Goal: Information Seeking & Learning: Compare options

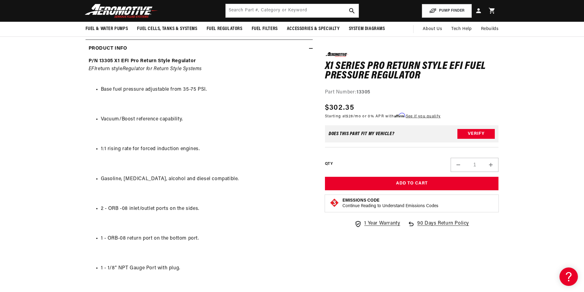
scroll to position [0, 1167]
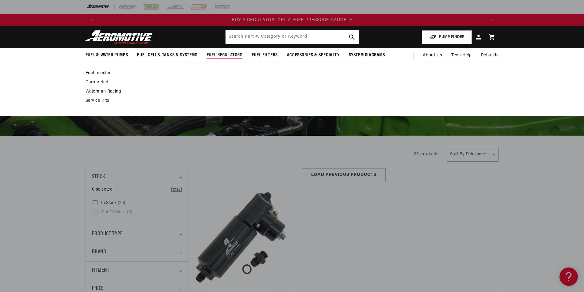
click at [91, 71] on link "Fuel Injected" at bounding box center [289, 74] width 407 height 6
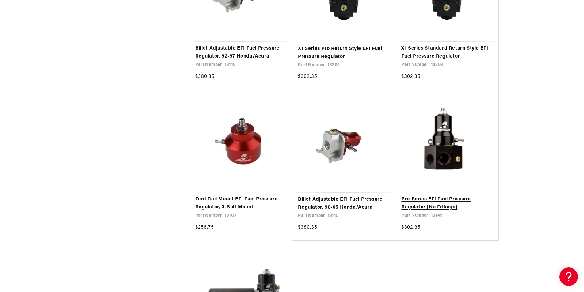
scroll to position [0, 778]
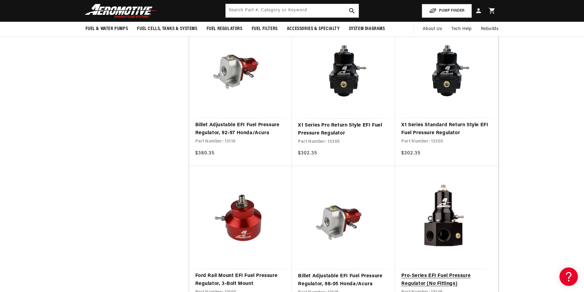
scroll to position [0, 1167]
click at [441, 130] on link "X1 Series Standard Return Style EFI Fuel Pressure Regulator" at bounding box center [447, 129] width 91 height 16
click at [334, 129] on link "X1 Series Pro Return Style EFI Fuel Pressure Regulator" at bounding box center [343, 130] width 91 height 16
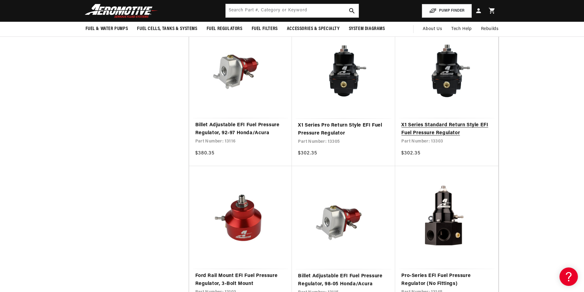
click at [451, 134] on link "X1 Series Standard Return Style EFI Fuel Pressure Regulator" at bounding box center [447, 129] width 91 height 16
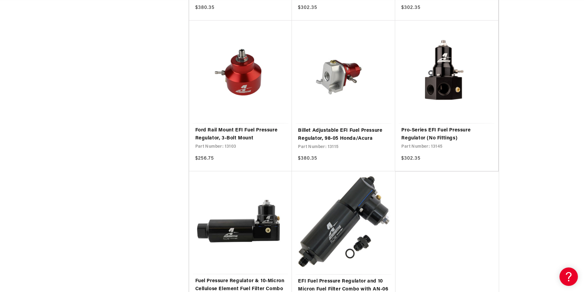
scroll to position [0, 389]
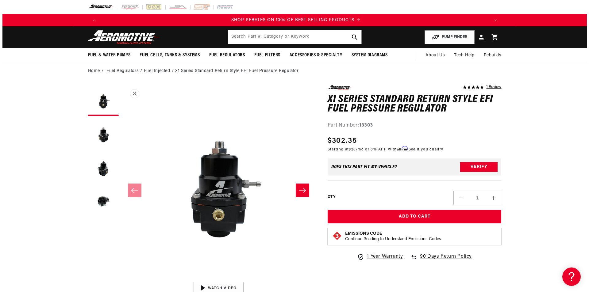
scroll to position [0, 778]
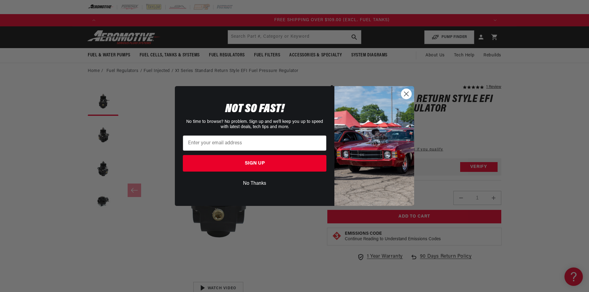
click at [258, 182] on button "No Thanks" at bounding box center [255, 184] width 144 height 12
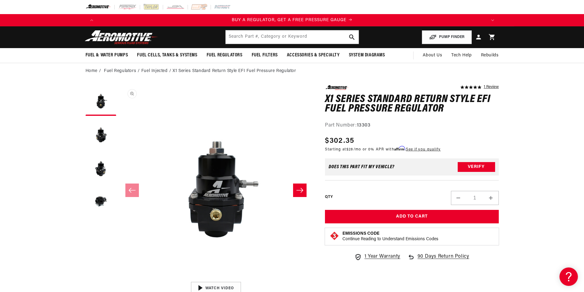
scroll to position [0, 0]
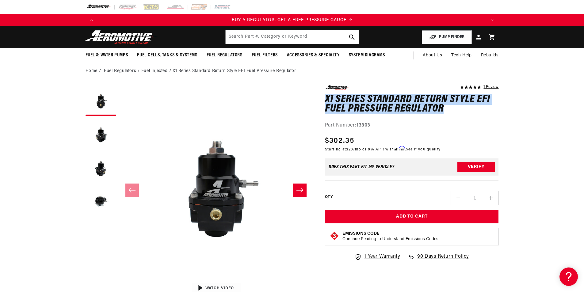
drag, startPoint x: 326, startPoint y: 99, endPoint x: 450, endPoint y: 105, distance: 124.4
click at [450, 105] on h1 "X1 Series Standard Return Style EFI Fuel Pressure Regulator" at bounding box center [412, 104] width 174 height 19
copy h1 "X1 Series Standard Return Style EFI Fuel Pressure Regulator"
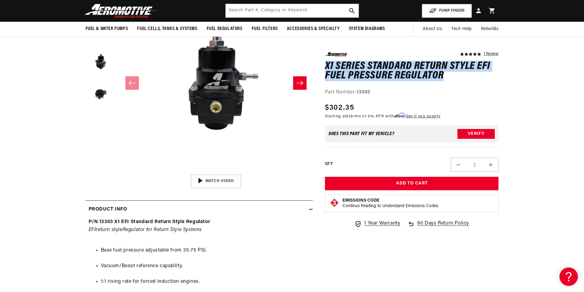
scroll to position [44, 0]
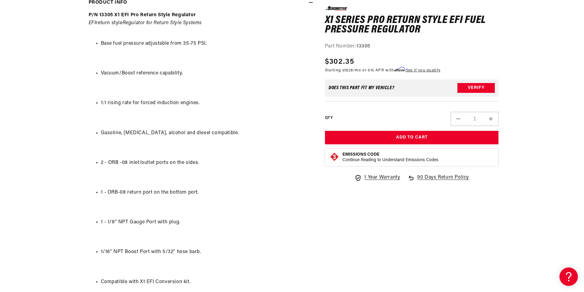
scroll to position [0, 777]
